Goal: Navigation & Orientation: Find specific page/section

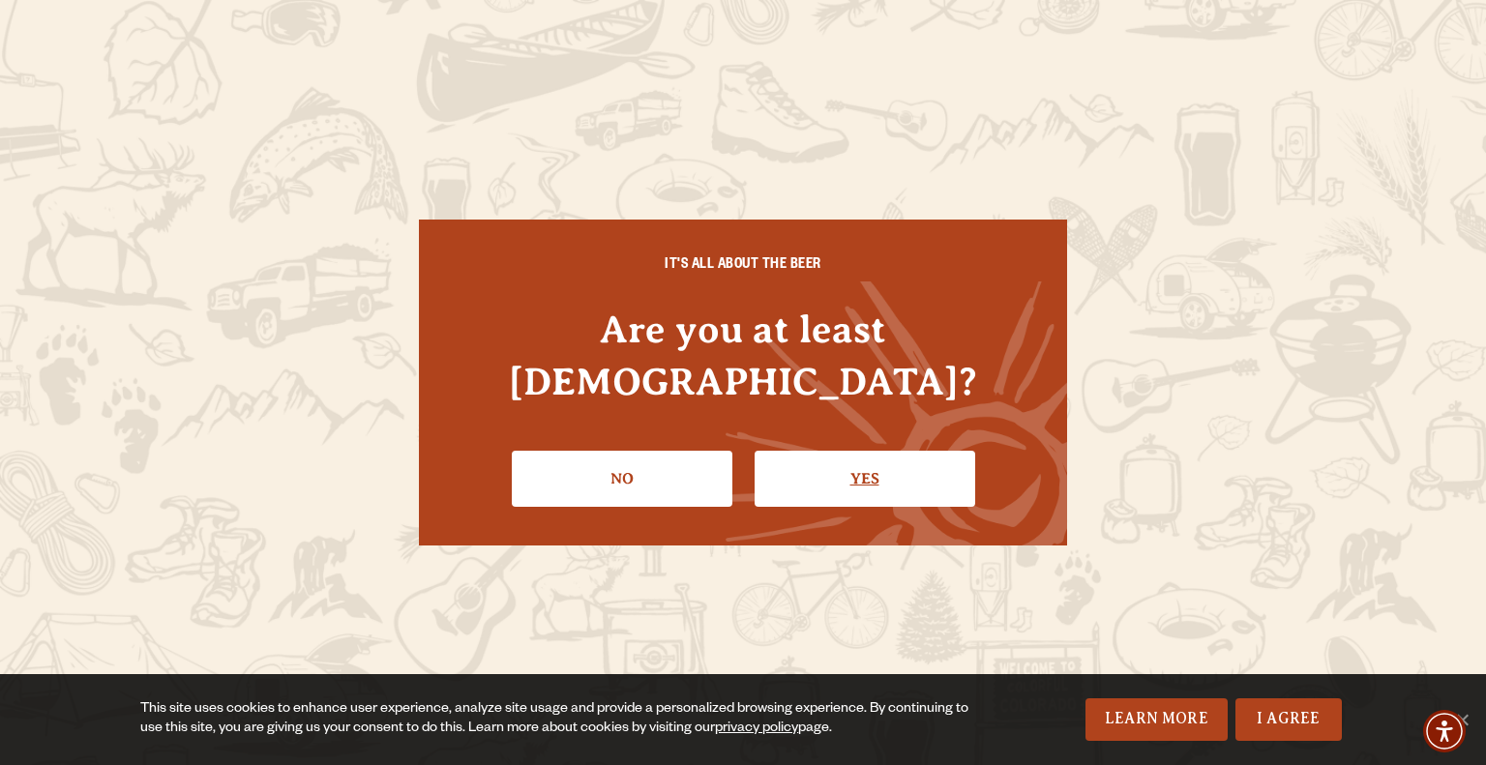
click at [864, 451] on link "Yes" at bounding box center [864, 479] width 221 height 56
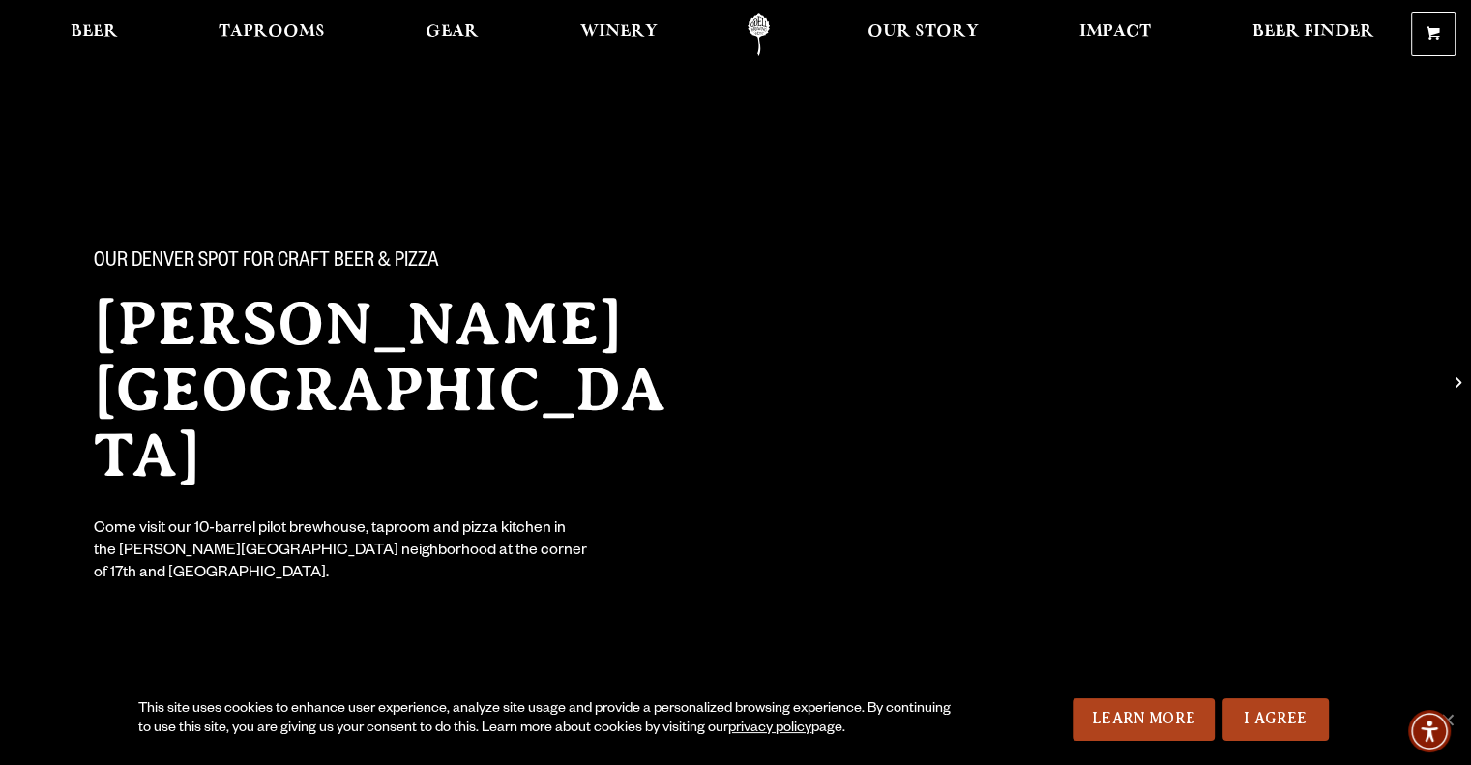
click at [756, 25] on link "Odell Home" at bounding box center [758, 35] width 73 height 44
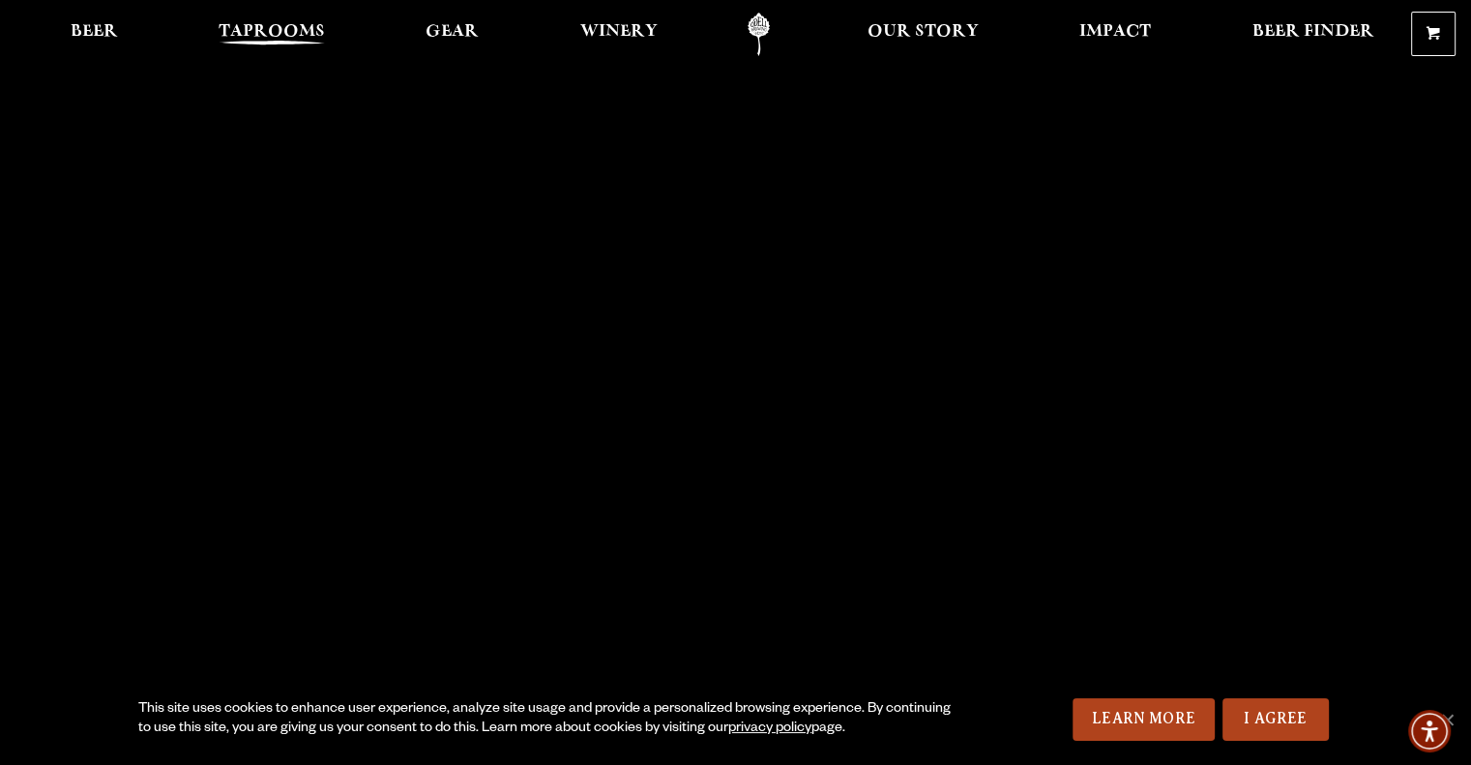
click at [236, 38] on span "Taprooms" at bounding box center [272, 31] width 106 height 15
